Goal: Find specific page/section

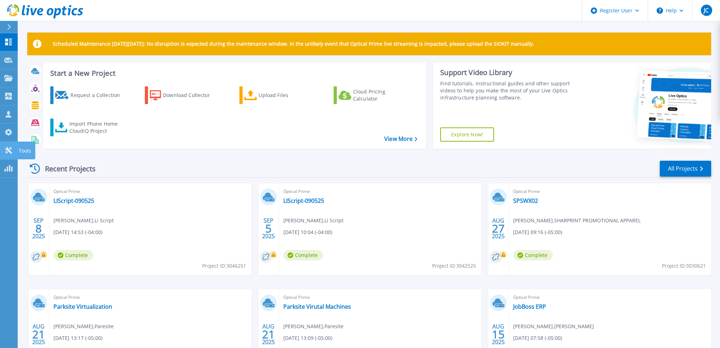
click at [17, 149] on link "Tools Tools" at bounding box center [9, 151] width 18 height 18
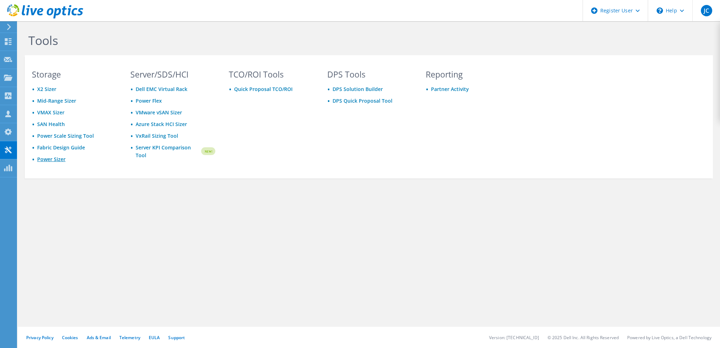
click at [57, 159] on link "Power Sizer" at bounding box center [51, 159] width 28 height 7
click at [10, 41] on icon at bounding box center [8, 41] width 9 height 7
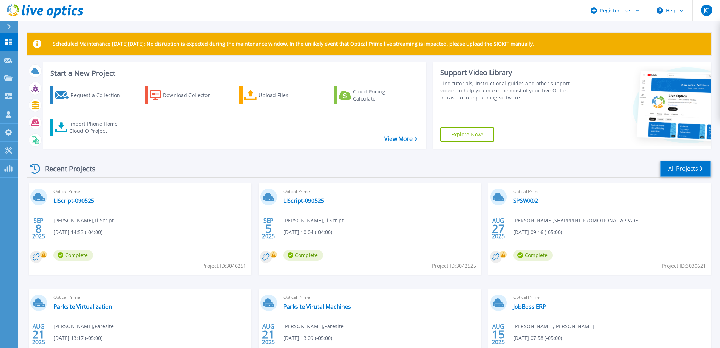
click at [680, 167] on link "All Projects" at bounding box center [685, 169] width 51 height 16
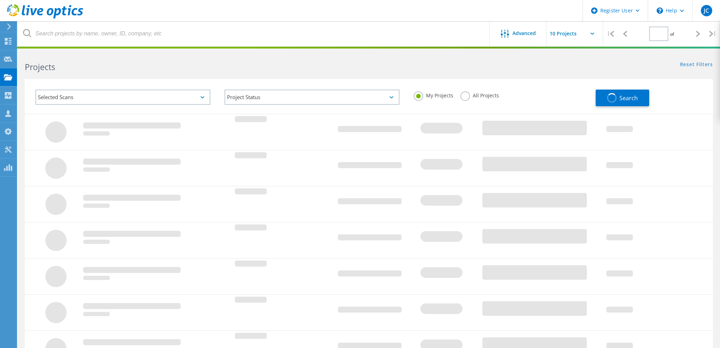
type input "1"
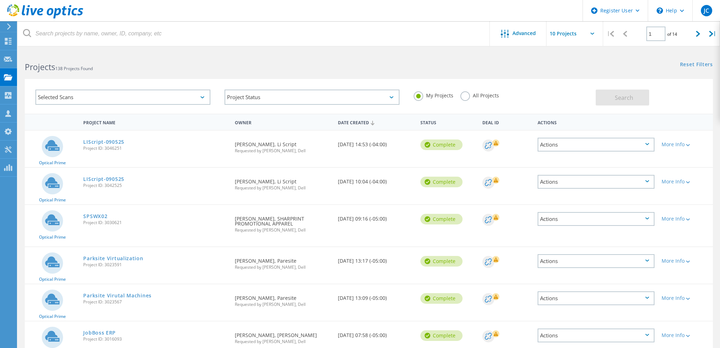
click at [468, 96] on label "All Projects" at bounding box center [479, 94] width 39 height 7
click at [0, 0] on input "All Projects" at bounding box center [0, 0] width 0 height 0
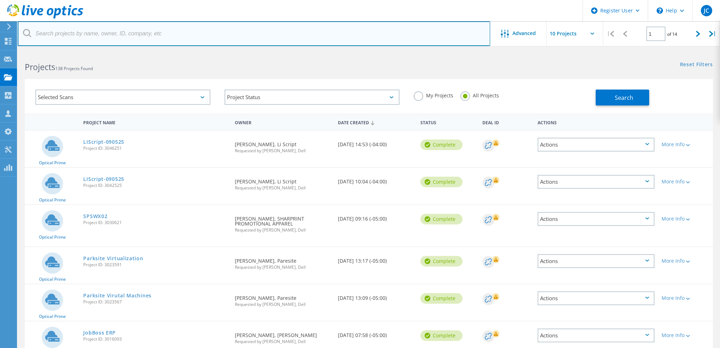
click at [126, 32] on input "text" at bounding box center [254, 33] width 473 height 25
type input "On Point Technology"
